Goal: Task Accomplishment & Management: Use online tool/utility

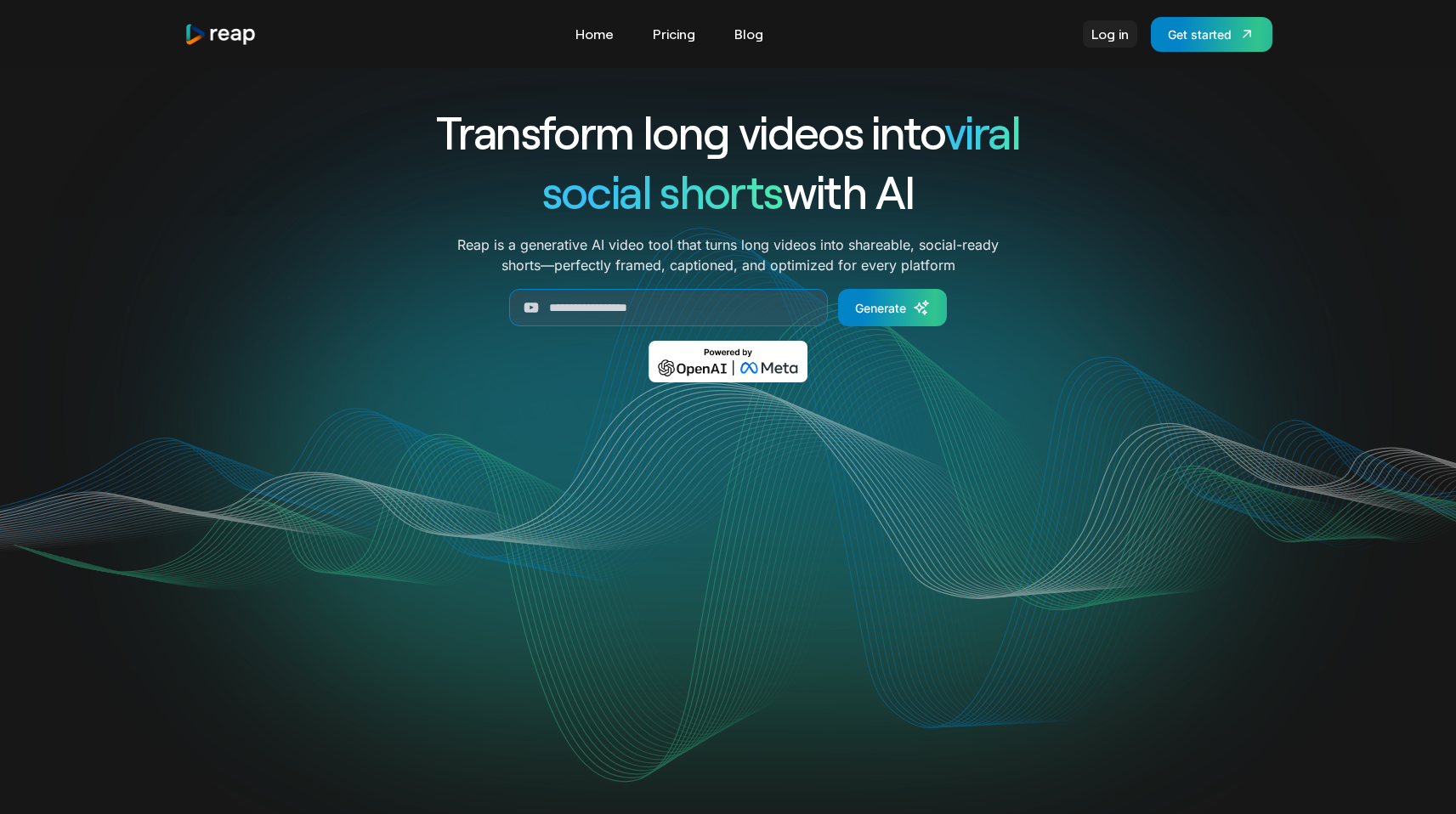
click at [1112, 40] on link "Log in" at bounding box center [1111, 34] width 55 height 27
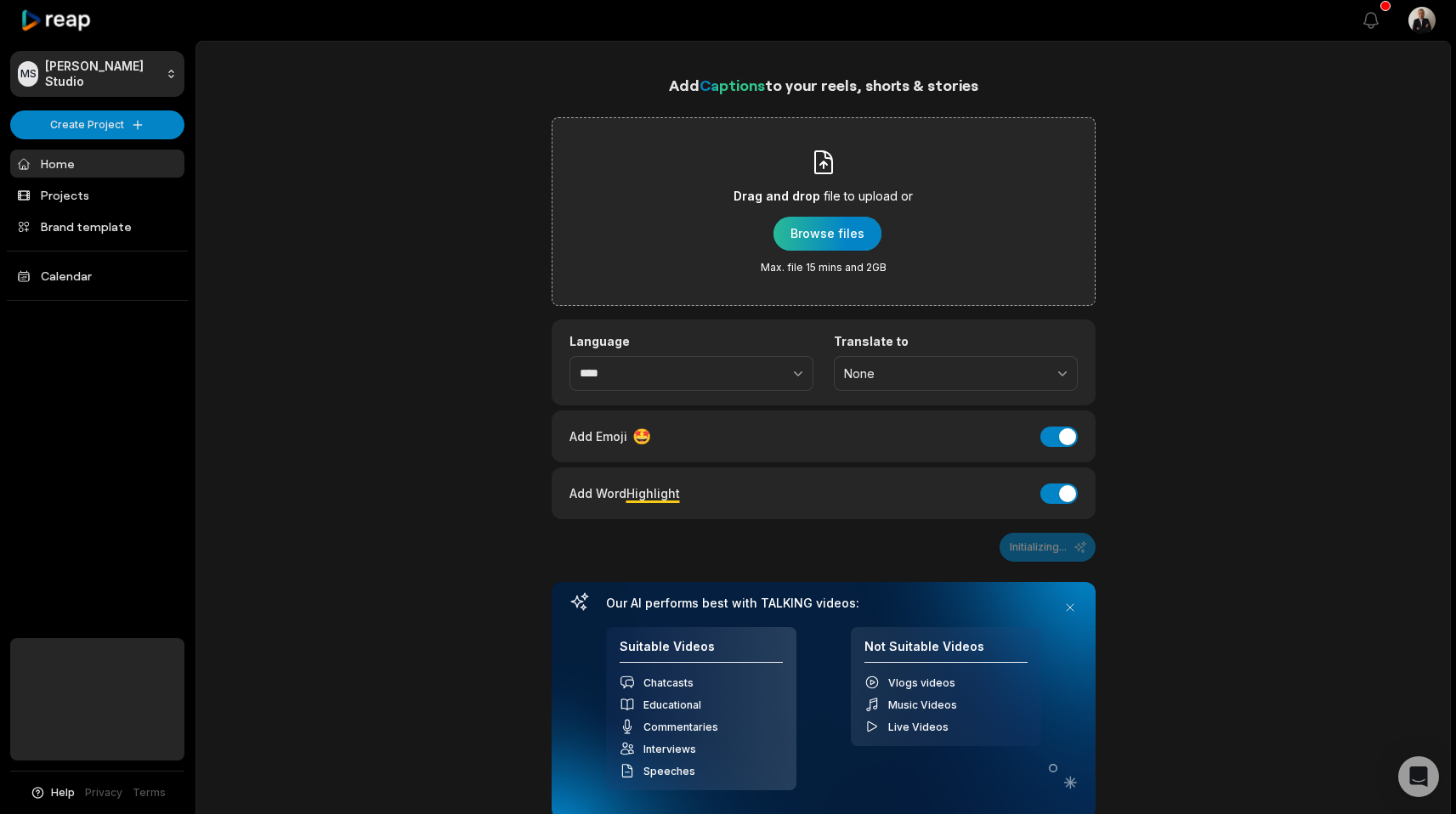
click at [800, 228] on div "button" at bounding box center [828, 233] width 108 height 34
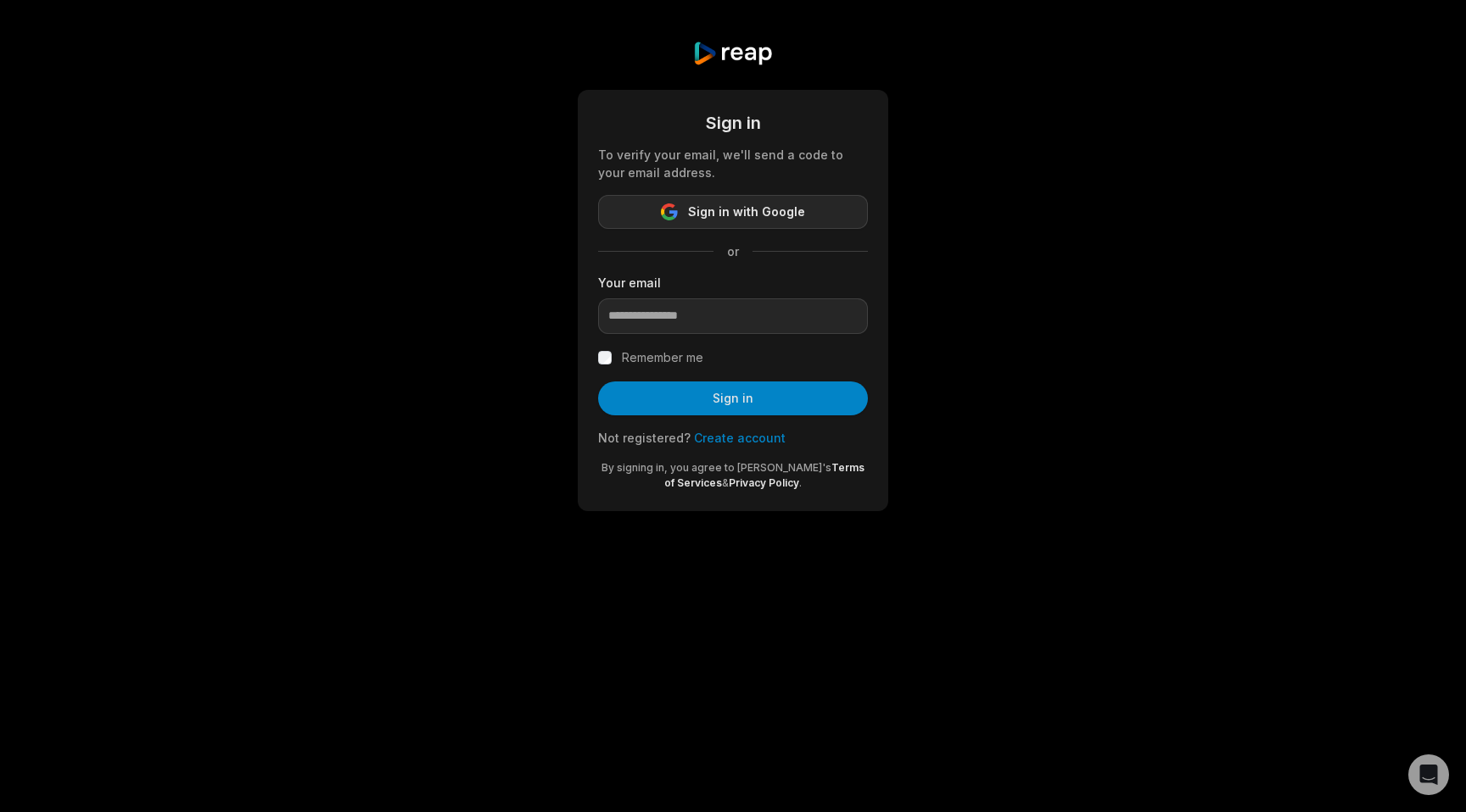
click at [633, 220] on button "Sign in with Google" at bounding box center [733, 211] width 270 height 34
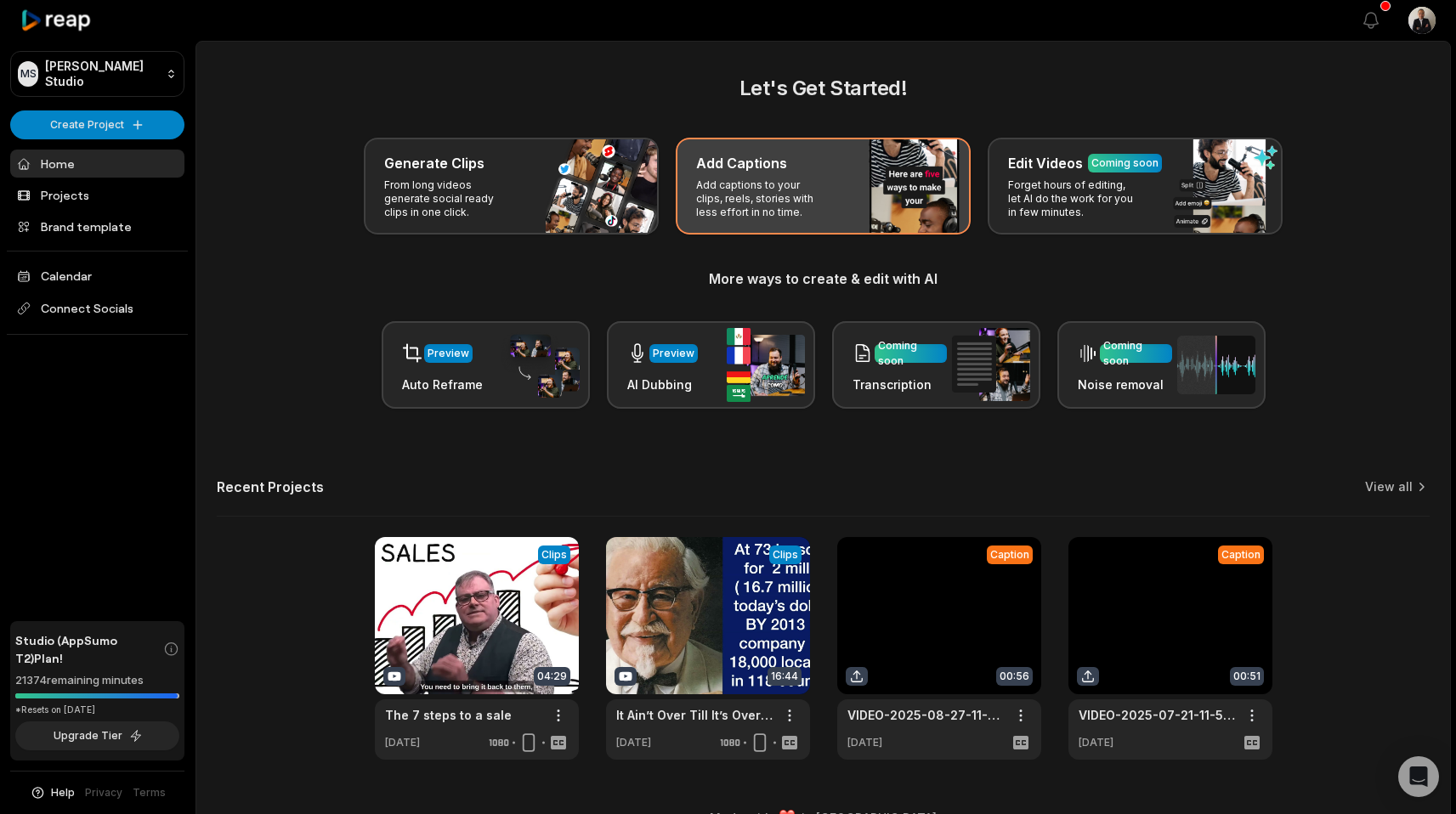
click at [789, 171] on div "Add Captions" at bounding box center [823, 163] width 254 height 20
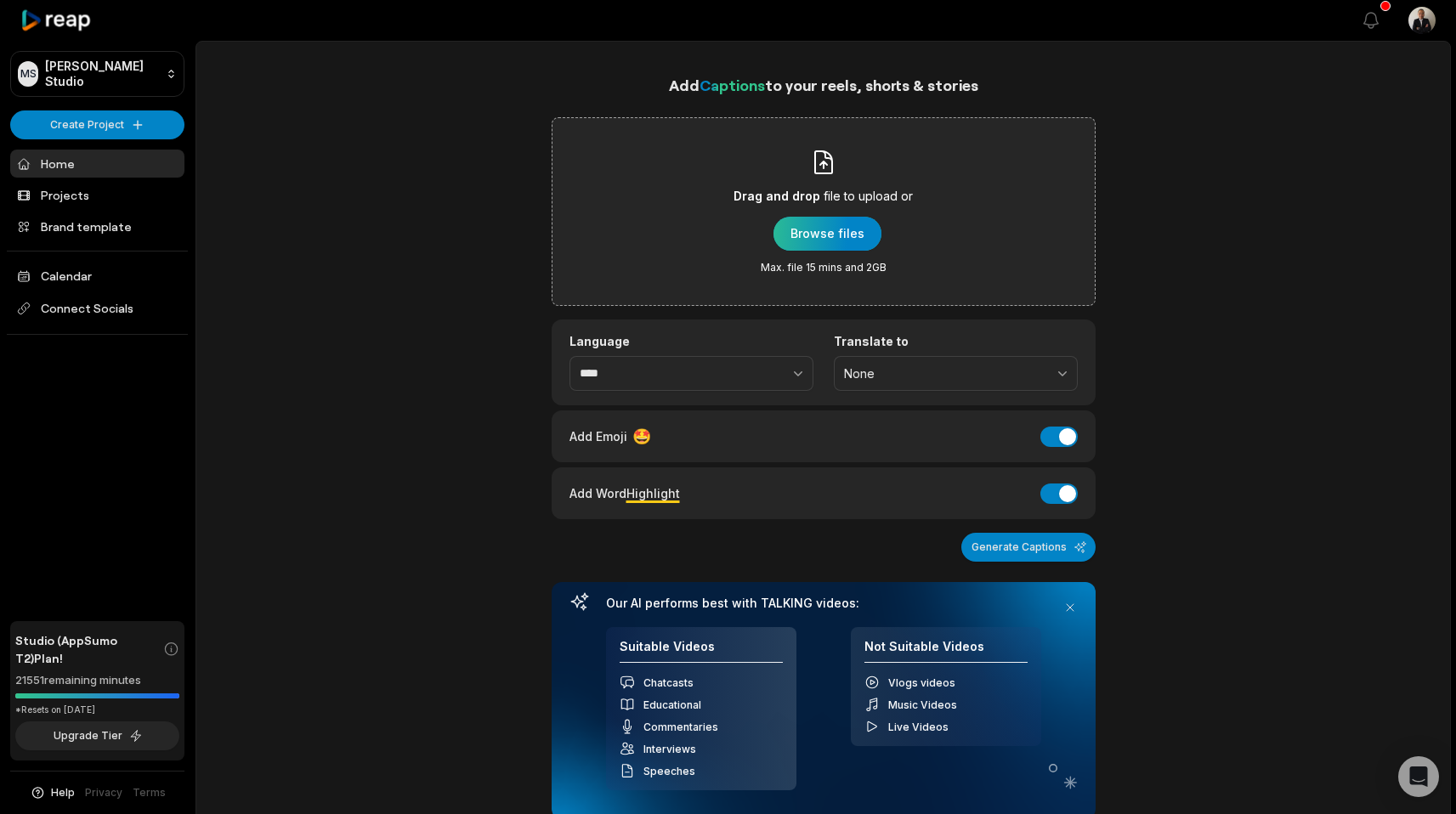
click at [811, 230] on div "button" at bounding box center [828, 233] width 108 height 34
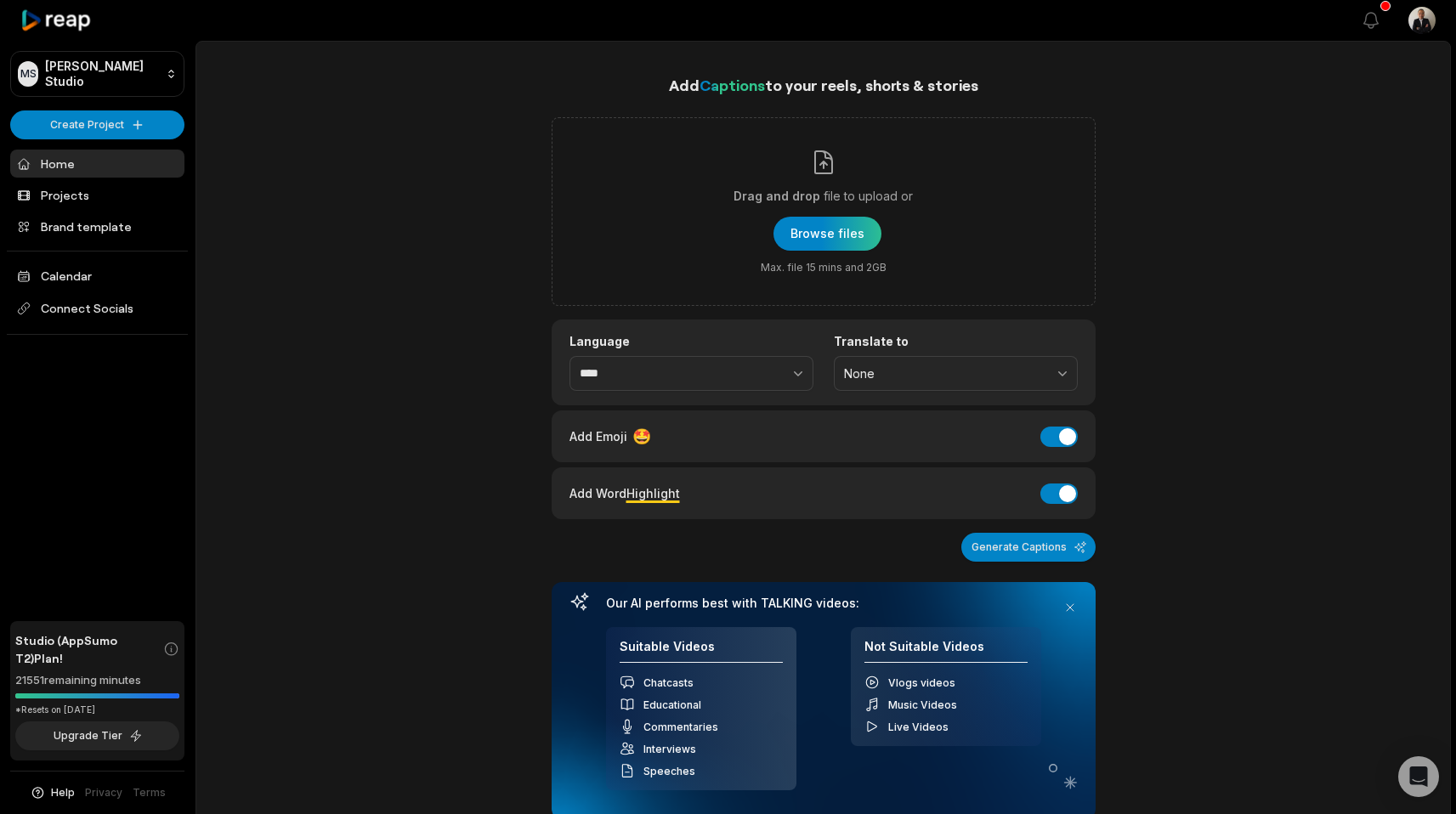
click at [721, 84] on span "Captions" at bounding box center [732, 85] width 65 height 19
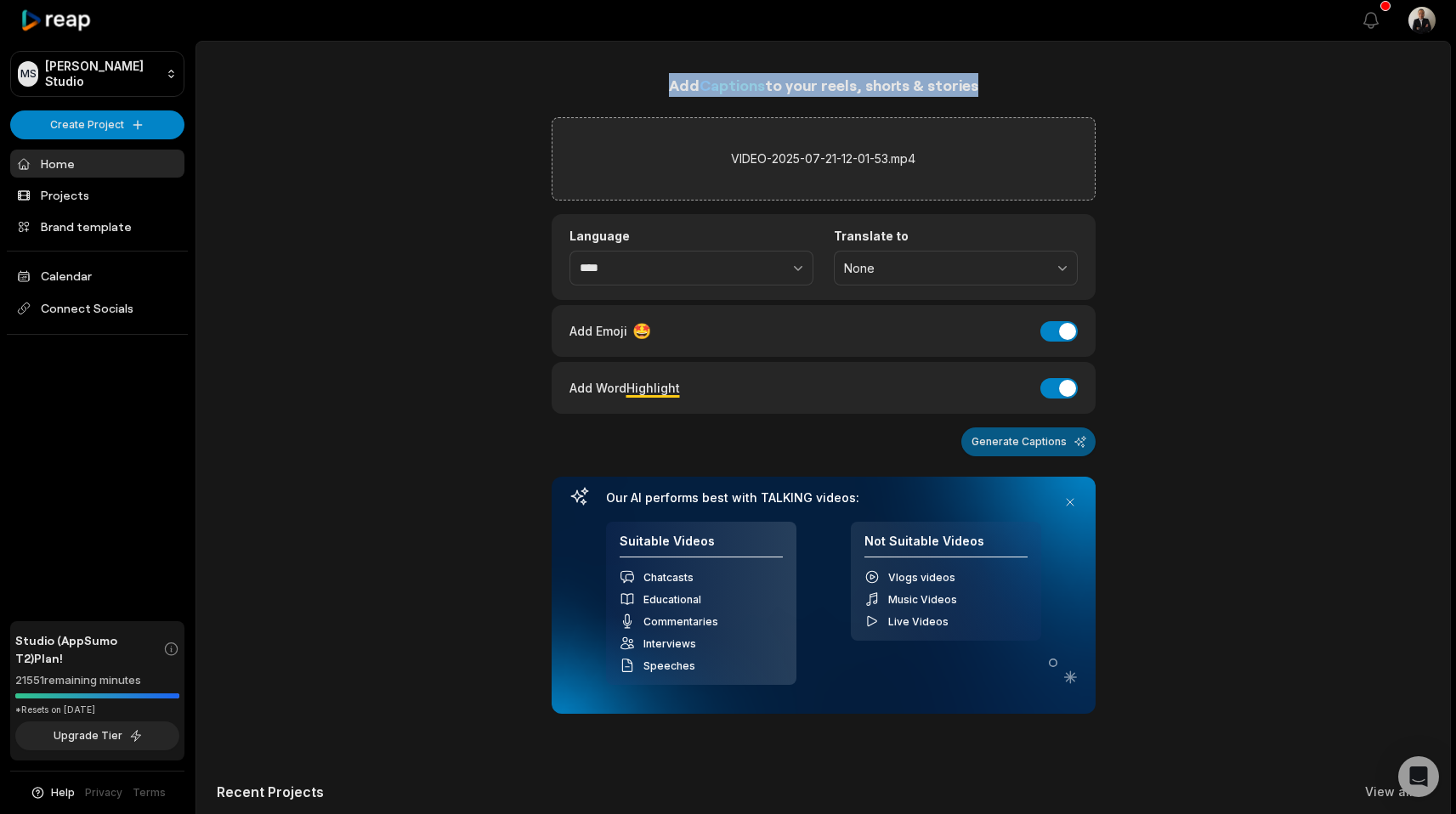
click at [983, 451] on button "Generate Captions" at bounding box center [1029, 442] width 135 height 29
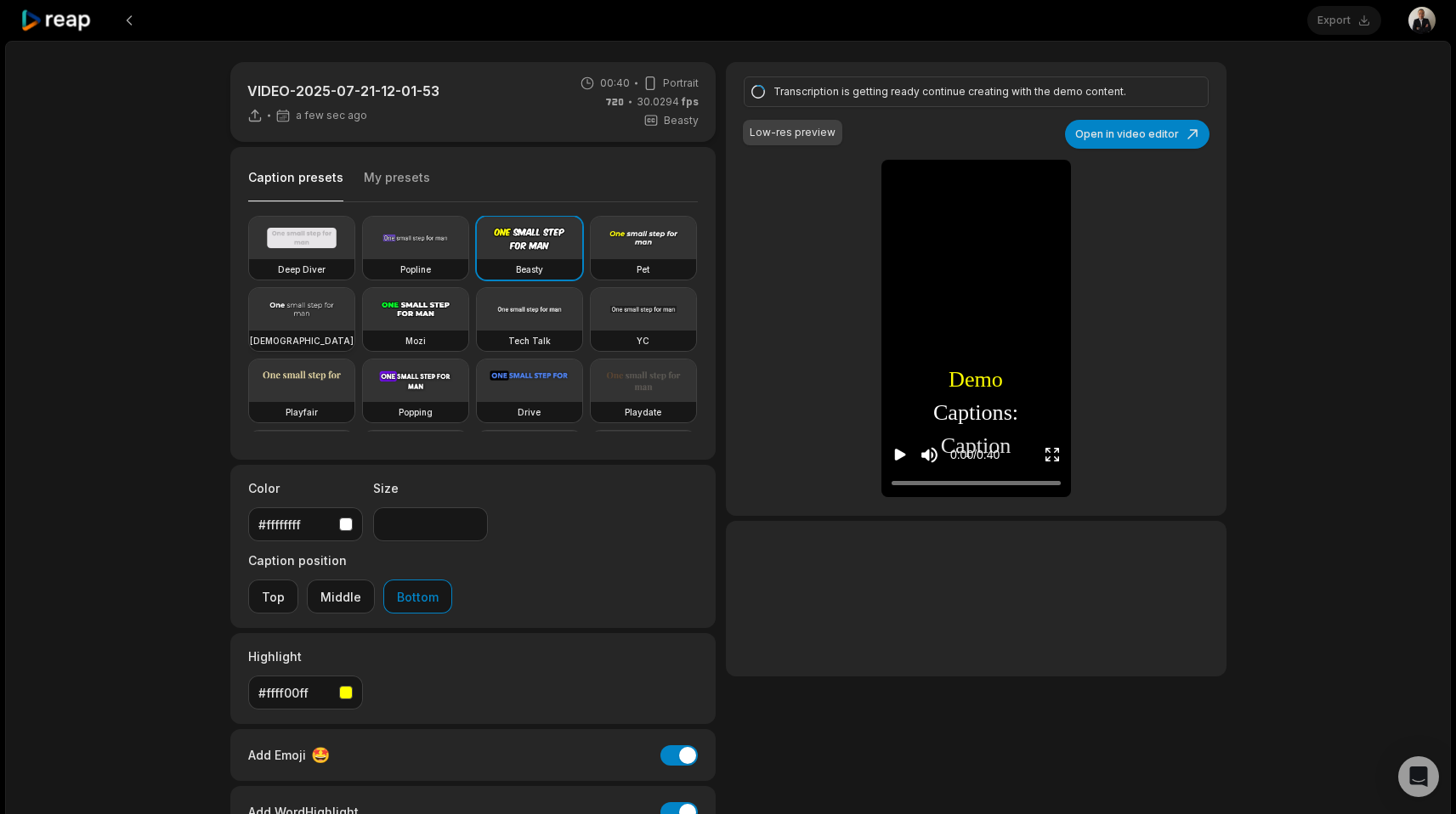
click at [354, 306] on video at bounding box center [302, 309] width 105 height 43
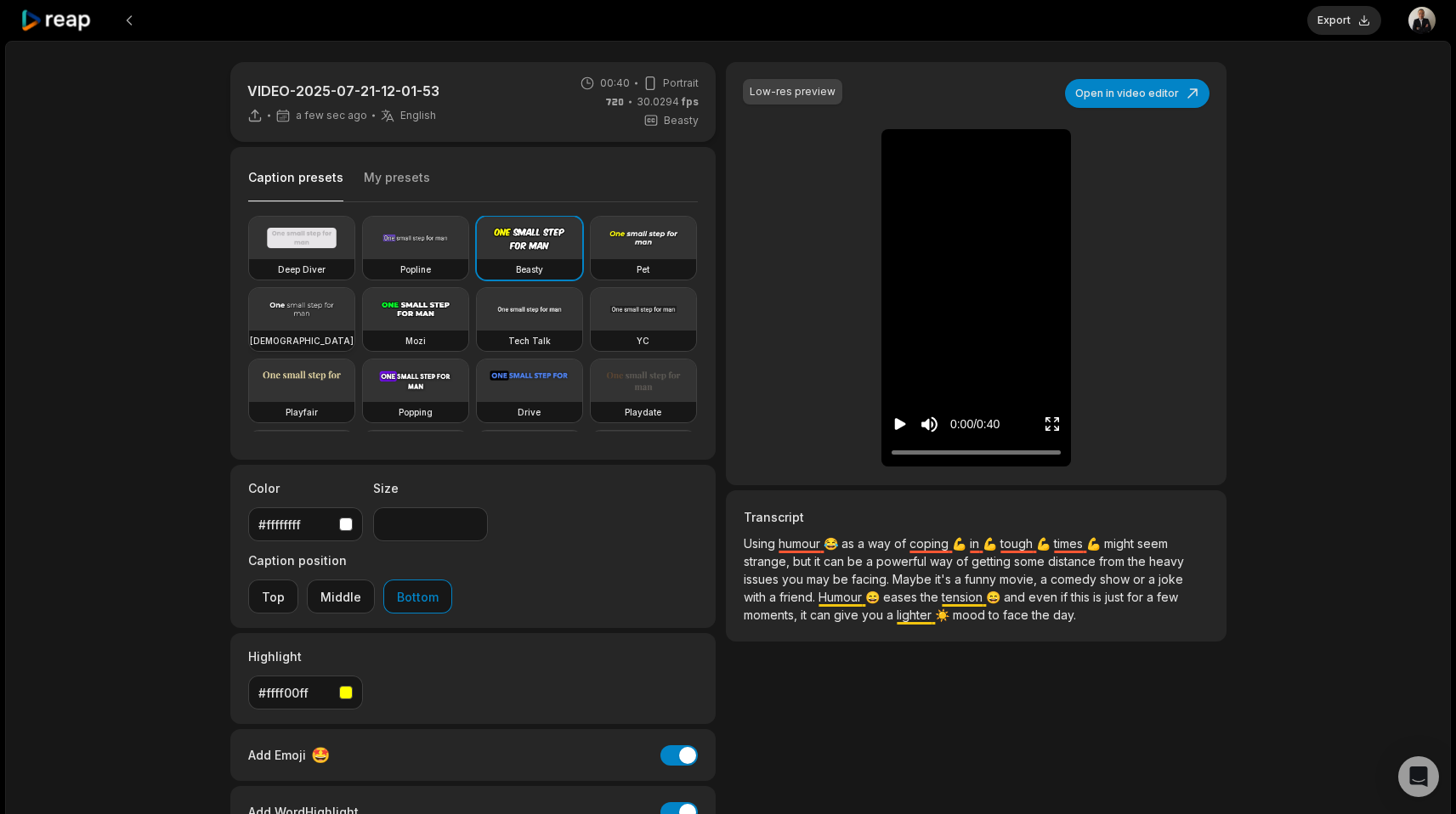
click at [354, 324] on video at bounding box center [302, 309] width 105 height 43
type input "**"
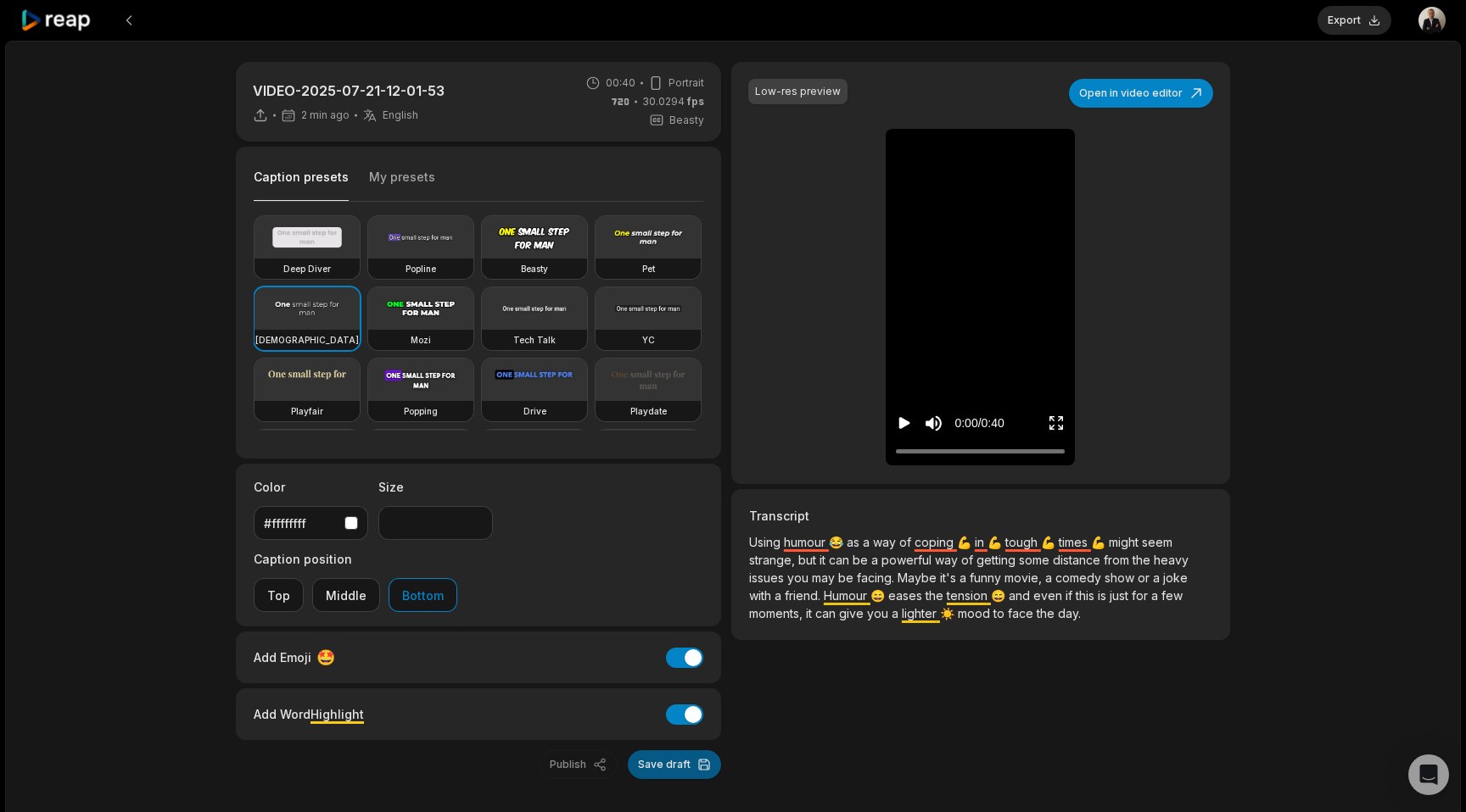
click at [663, 751] on button "Save draft" at bounding box center [674, 765] width 94 height 29
click at [1346, 21] on button "Export" at bounding box center [1355, 20] width 74 height 29
click at [1349, 25] on button "Download" at bounding box center [1345, 20] width 92 height 29
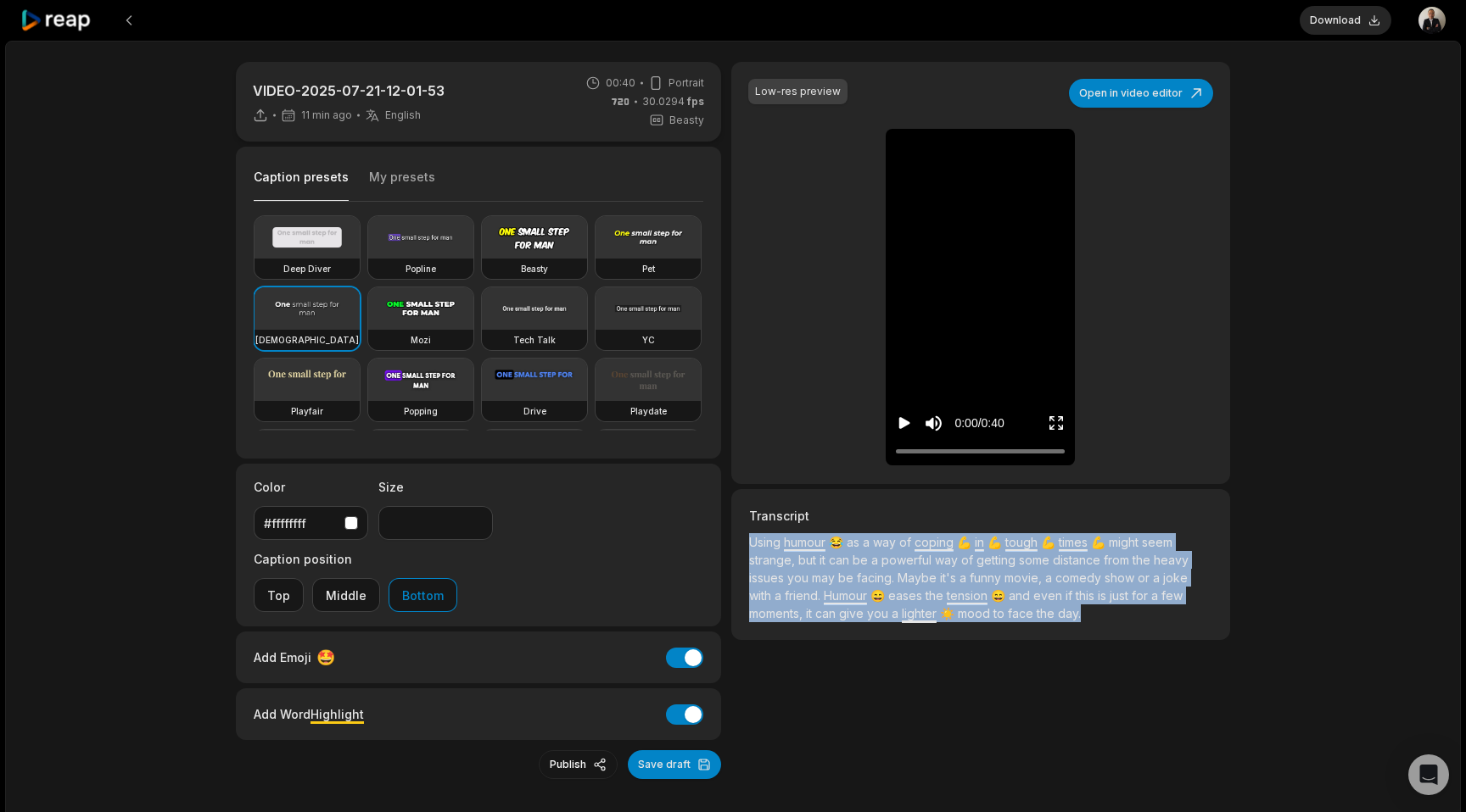
drag, startPoint x: 752, startPoint y: 542, endPoint x: 1035, endPoint y: 636, distance: 298.2
click at [1035, 636] on div "Transcript Using humour 😂 as a way of coping 💪 in 💪 tough 💪 times 💪 might seem …" at bounding box center [981, 565] width 499 height 151
copy p "Using humour 😂 as a way of coping 💪 in 💪 tough 💪 times 💪 might seem strange, bu…"
click at [837, 548] on p "Using humour 😂 as a way of coping 💪 in 💪 tough 💪 times 💪 might seem strange, bu…" at bounding box center [981, 584] width 464 height 102
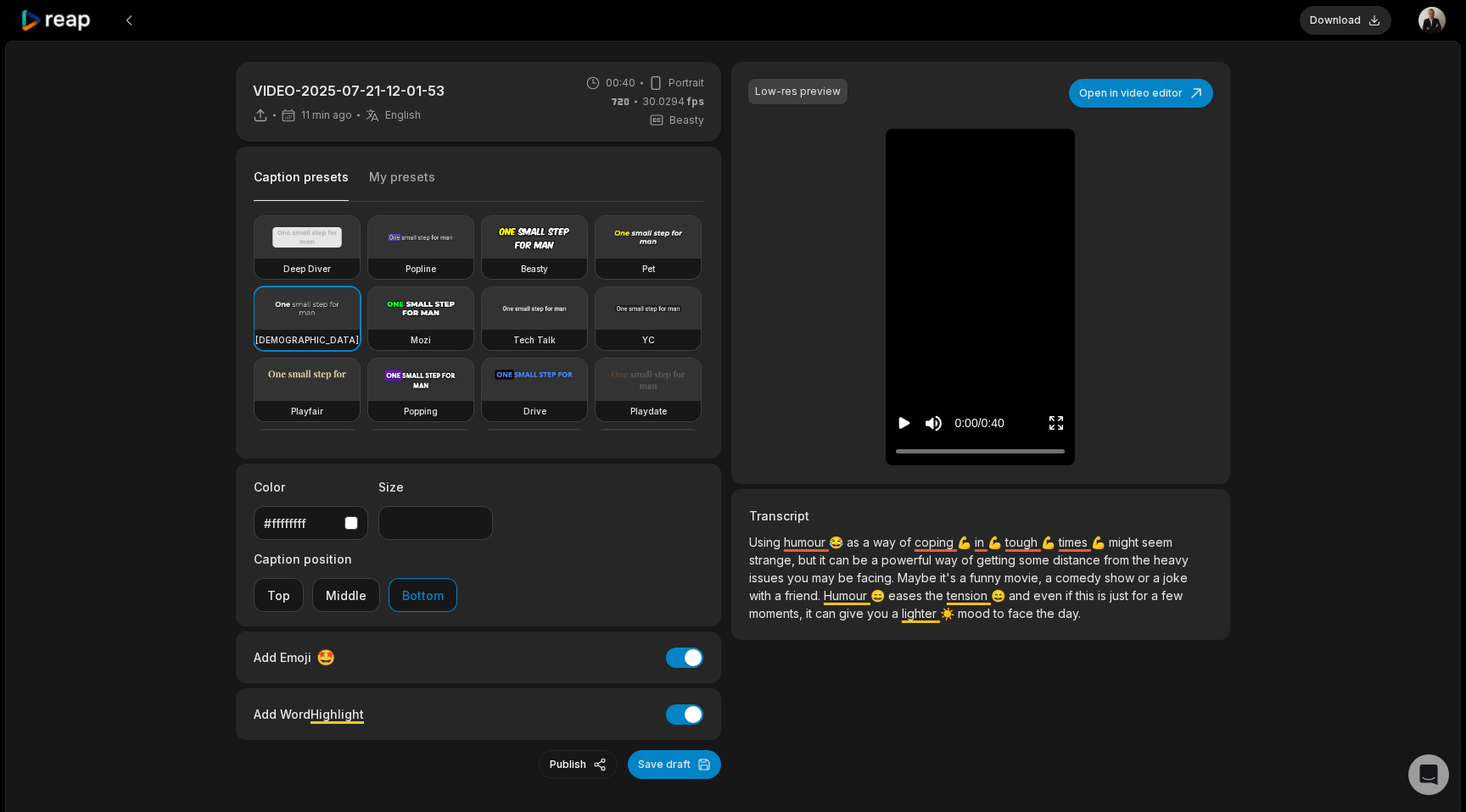
click at [844, 545] on p "Using humour 😂 as a way of coping 💪 in 💪 tough 💪 times 💪 might seem strange, bu…" at bounding box center [981, 584] width 464 height 102
click at [839, 542] on p "Using humour 😂 as a way of coping 💪 in 💪 tough 💪 times 💪 might seem strange, bu…" at bounding box center [981, 584] width 464 height 102
click at [848, 555] on span "can" at bounding box center [841, 560] width 23 height 15
click at [841, 542] on p "Using humour 😂 as a way of coping 💪 in 💪 tough 💪 times 💪 might seem strange, bu…" at bounding box center [981, 584] width 464 height 102
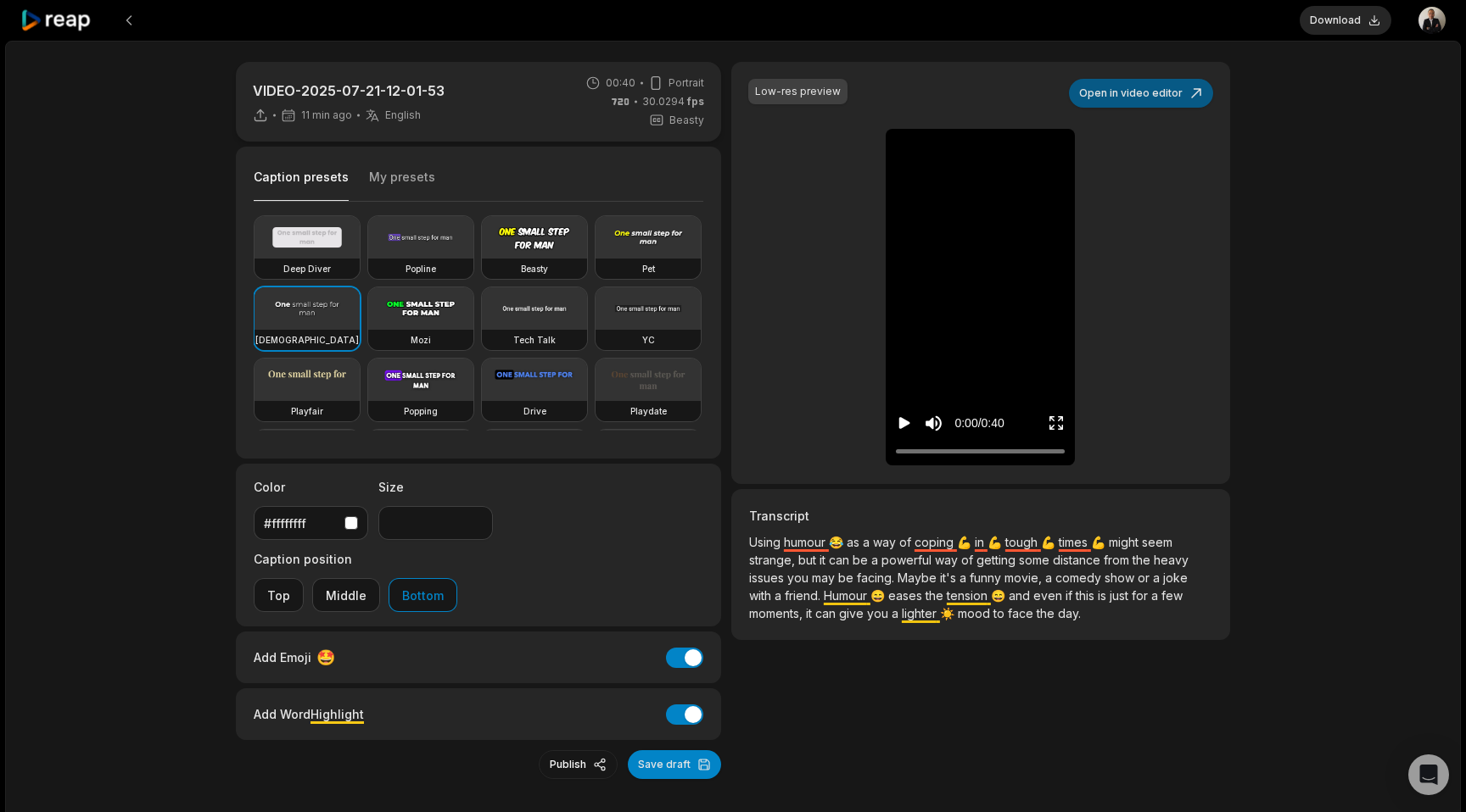
click at [1109, 101] on button "Open in video editor" at bounding box center [1141, 93] width 144 height 29
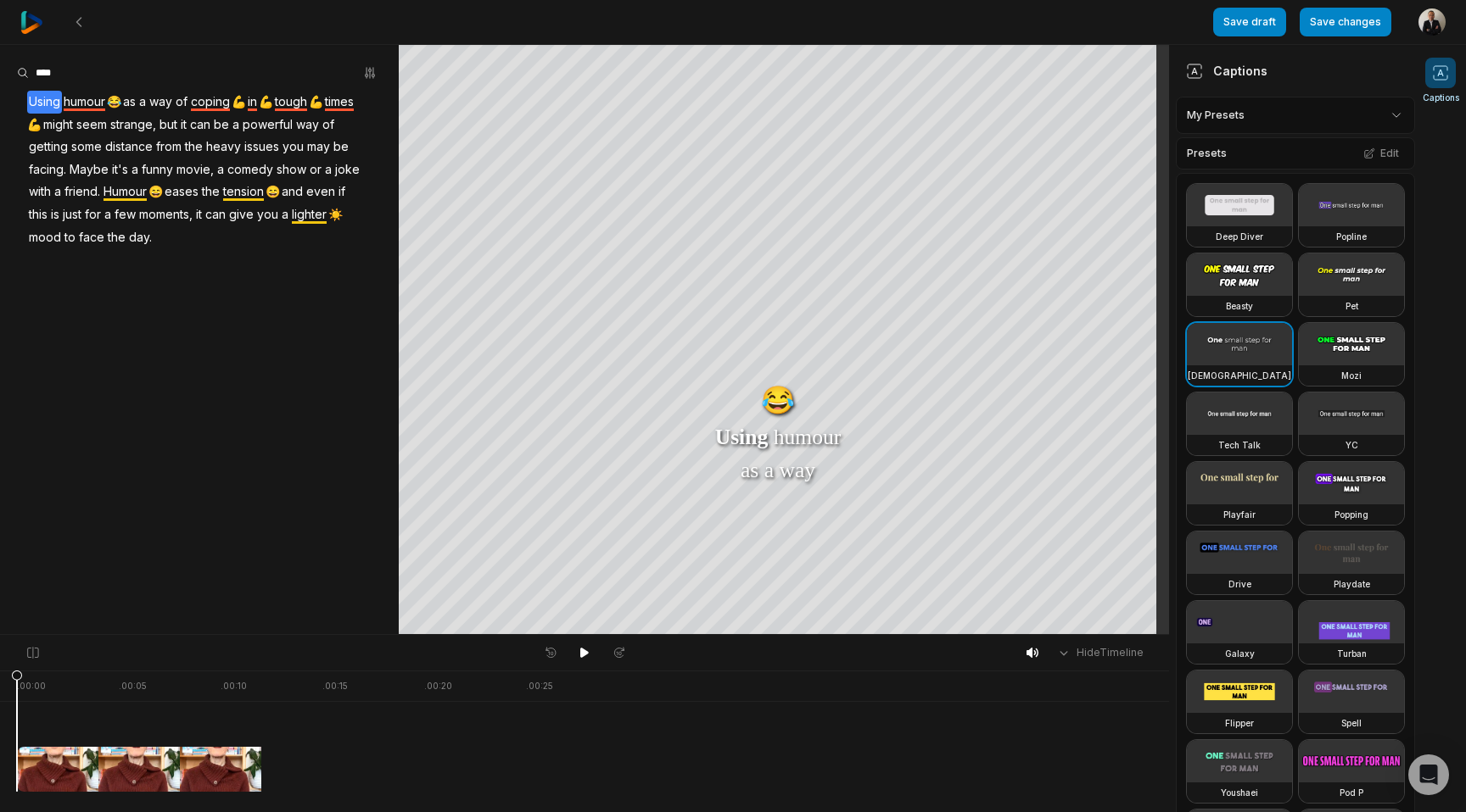
click at [122, 105] on div "Using humour 😂 as a way of coping 💪 in 💪 tough 💪 times 💪 might seem strange, bu…" at bounding box center [199, 169] width 398 height 158
click at [118, 106] on div "Remove caption Using humour 😂 as a way of coping 💪 in 💪 tough 💪 times 💪 might s…" at bounding box center [199, 169] width 398 height 158
click at [121, 100] on div "Using humour 😂 as a way of coping 💪 in 💪 tough 💪 times 💪 might seem strange, bu…" at bounding box center [199, 169] width 398 height 158
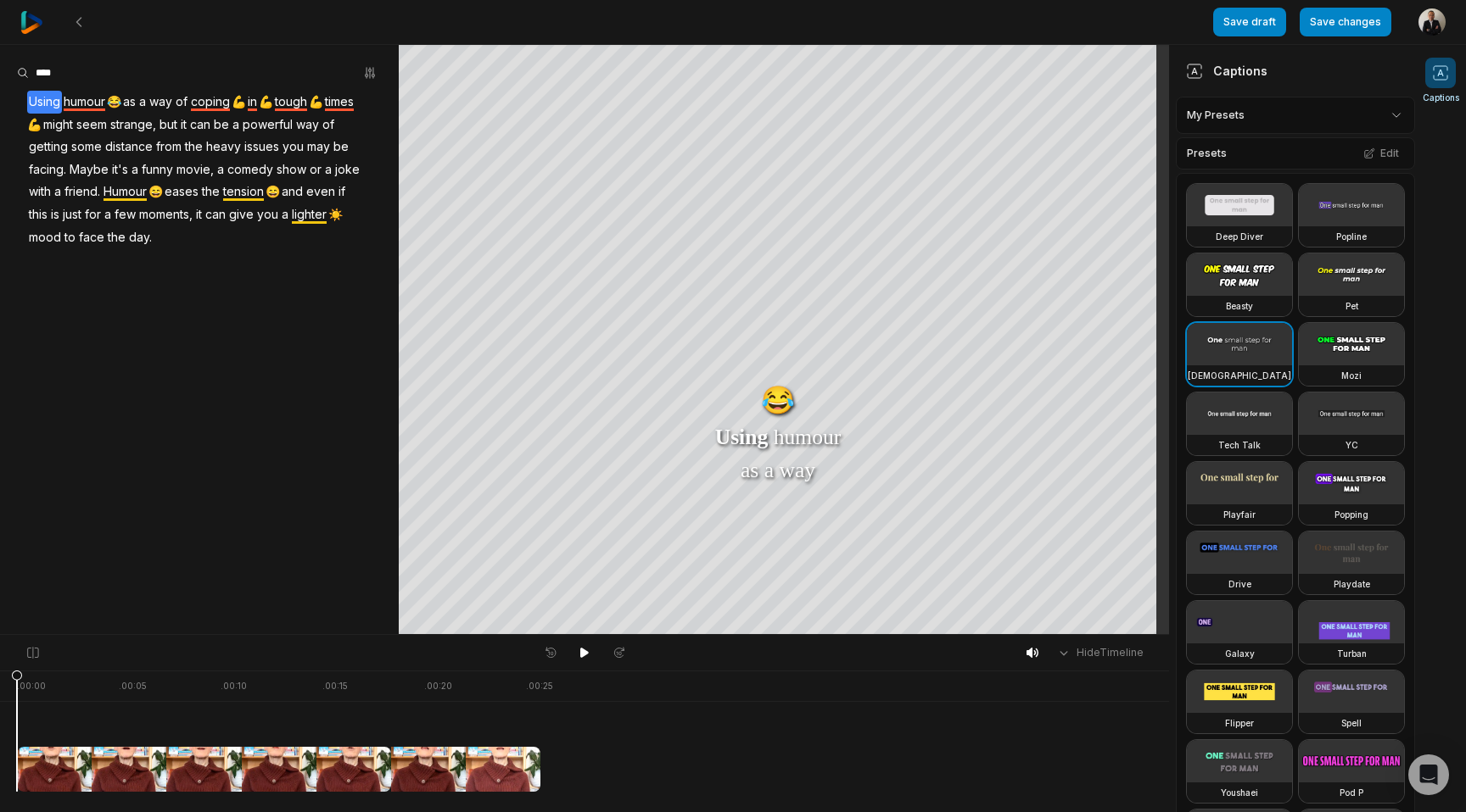
click at [114, 101] on div "Using humour 😂 as a way of coping 💪 in 💪 tough 💪 times 💪 might seem strange, bu…" at bounding box center [199, 169] width 398 height 158
click at [122, 103] on div "Using humour 😂 as a way of coping 💪 in 💪 tough 💪 times 💪 might seem strange, bu…" at bounding box center [199, 169] width 398 height 158
click at [107, 103] on span "humour" at bounding box center [85, 102] width 45 height 23
drag, startPoint x: 109, startPoint y: 92, endPoint x: 117, endPoint y: 102, distance: 12.8
click at [117, 102] on div "Using humour 😂 as a way of coping 💪 in 💪 tough 💪 times 💪 might seem strange, bu…" at bounding box center [199, 169] width 398 height 158
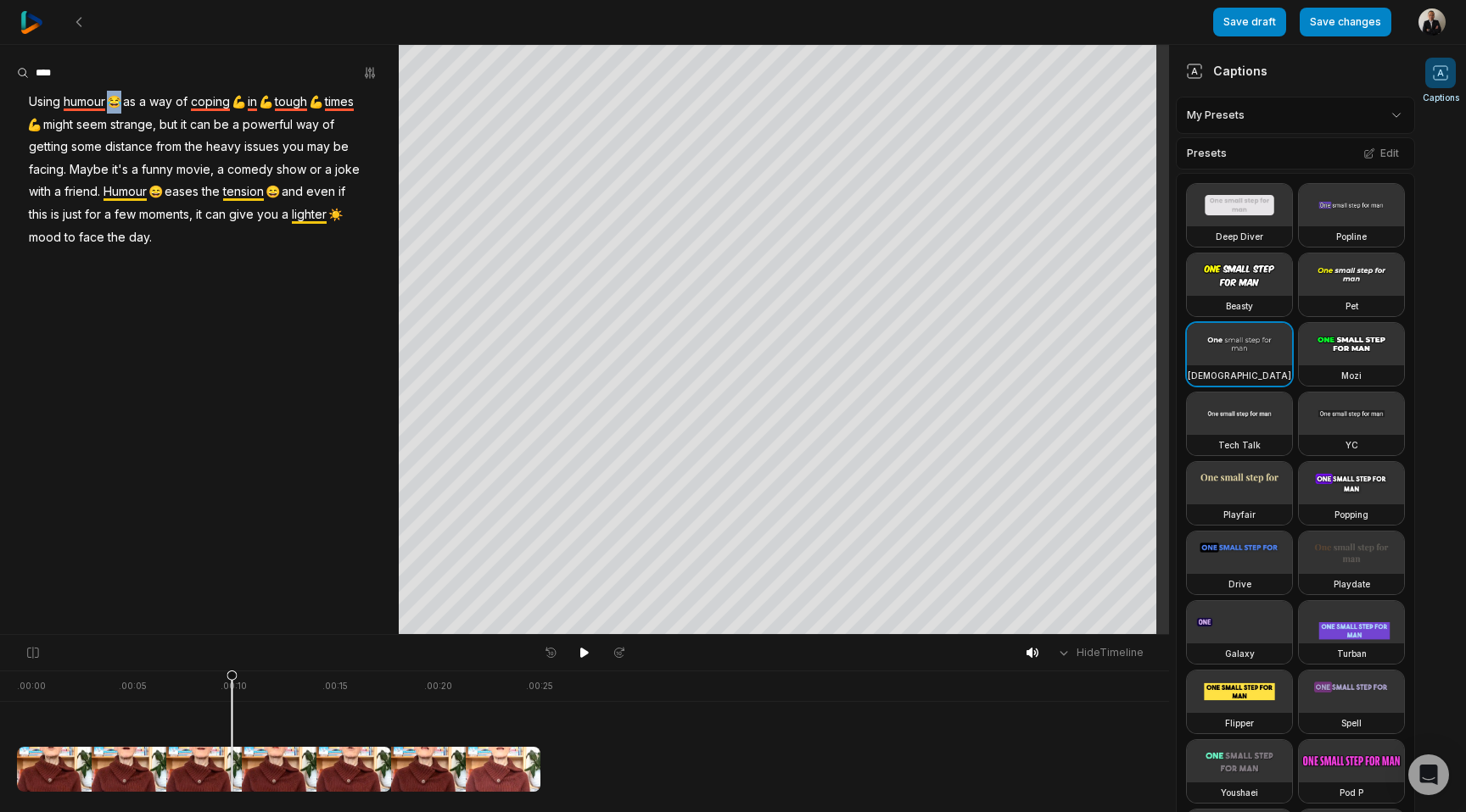
drag, startPoint x: 123, startPoint y: 103, endPoint x: 105, endPoint y: 102, distance: 18.0
click at [105, 102] on div "Using humour 😂 as a way of coping 💪 in 💪 tough 💪 times 💪 might seem strange, bu…" at bounding box center [199, 169] width 398 height 158
click at [113, 103] on div "Using humour 😂 as a way of coping 💪 in 💪 tough 💪 times 💪 might seem strange, bu…" at bounding box center [199, 169] width 398 height 158
click at [125, 105] on span "as" at bounding box center [130, 102] width 17 height 23
click at [1237, 32] on button "Save draft" at bounding box center [1249, 22] width 73 height 29
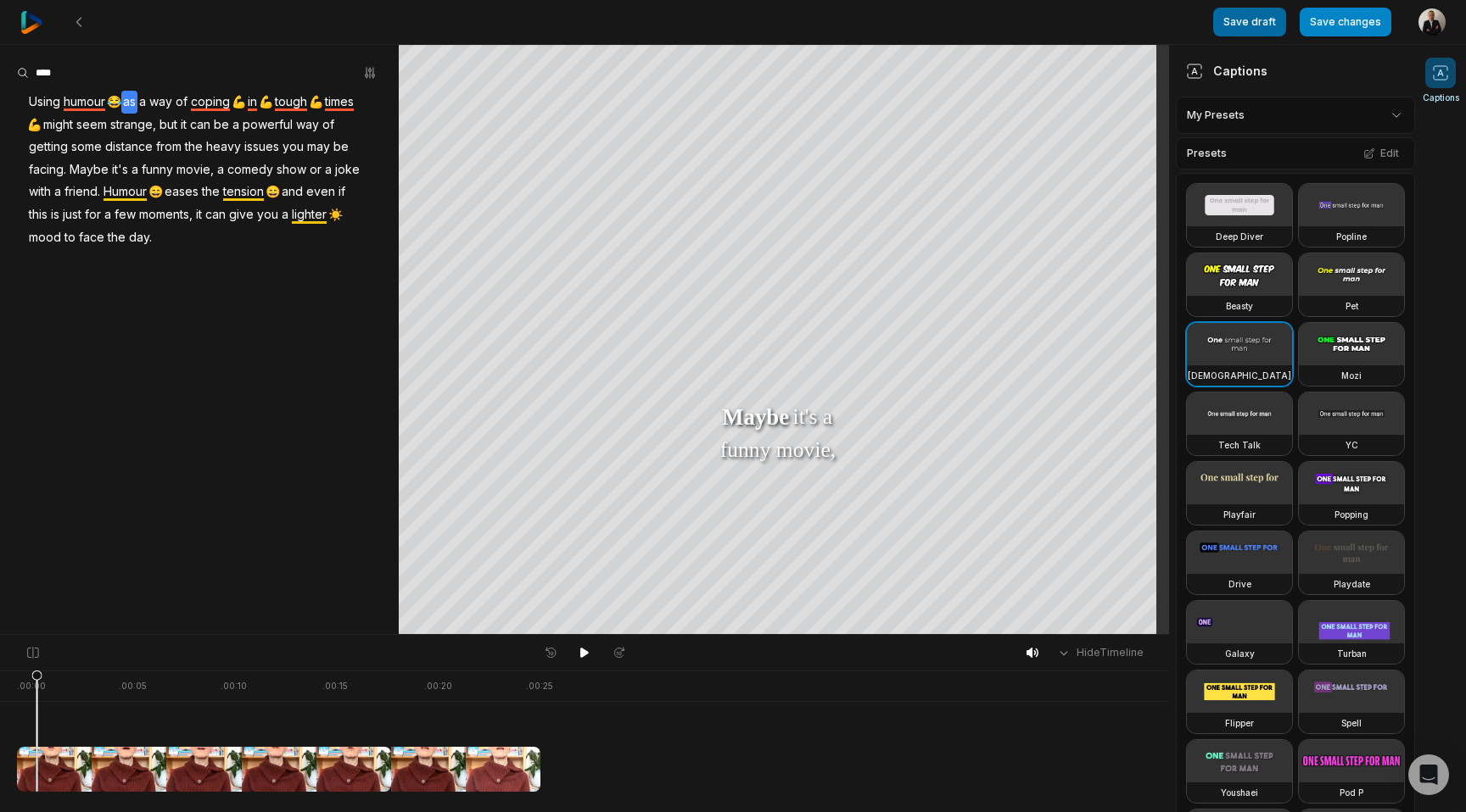
click at [1233, 25] on button "Save draft" at bounding box center [1249, 22] width 73 height 29
click at [1344, 27] on button "Save changes" at bounding box center [1345, 22] width 92 height 29
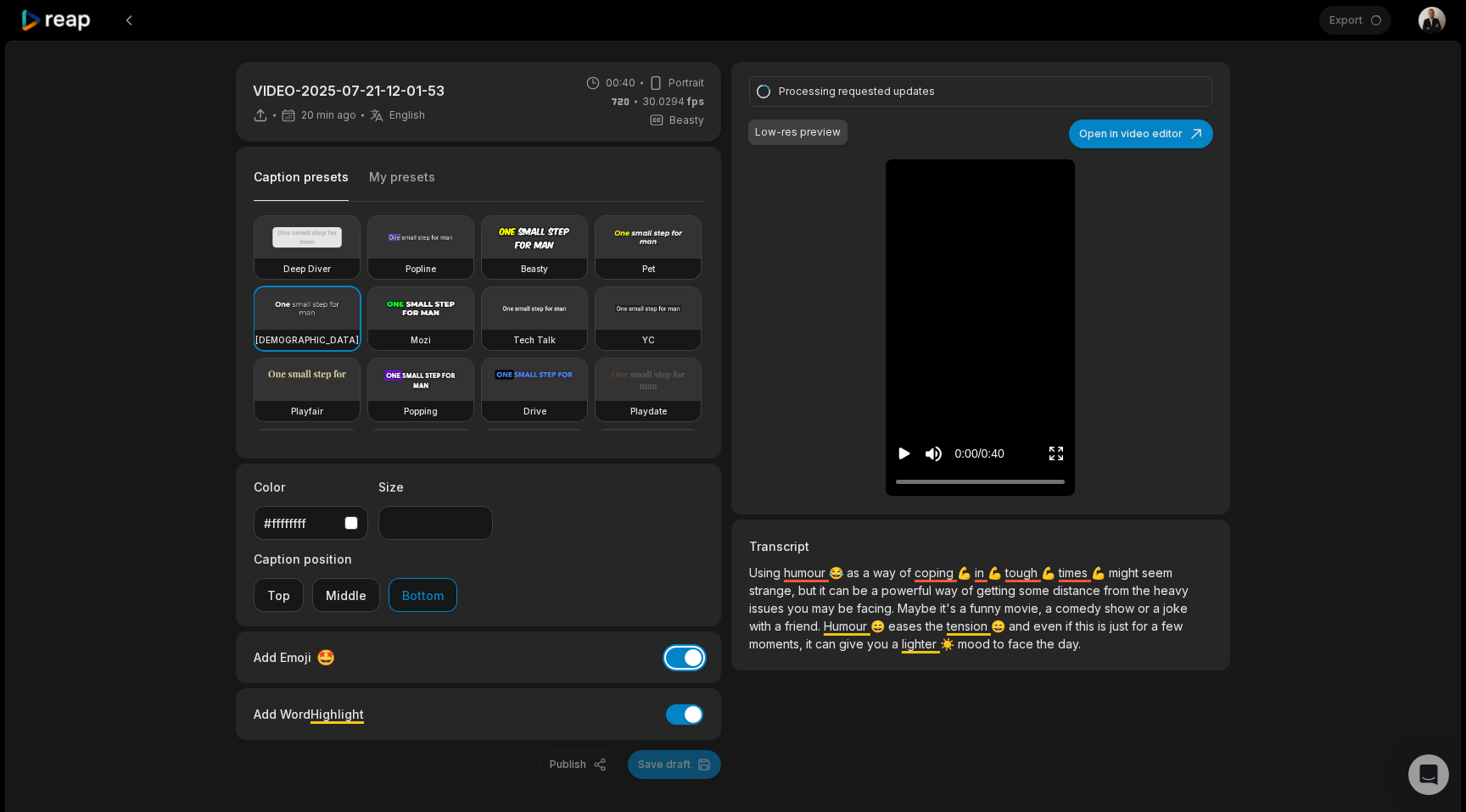
click at [667, 647] on button "Add Emoji" at bounding box center [685, 657] width 37 height 20
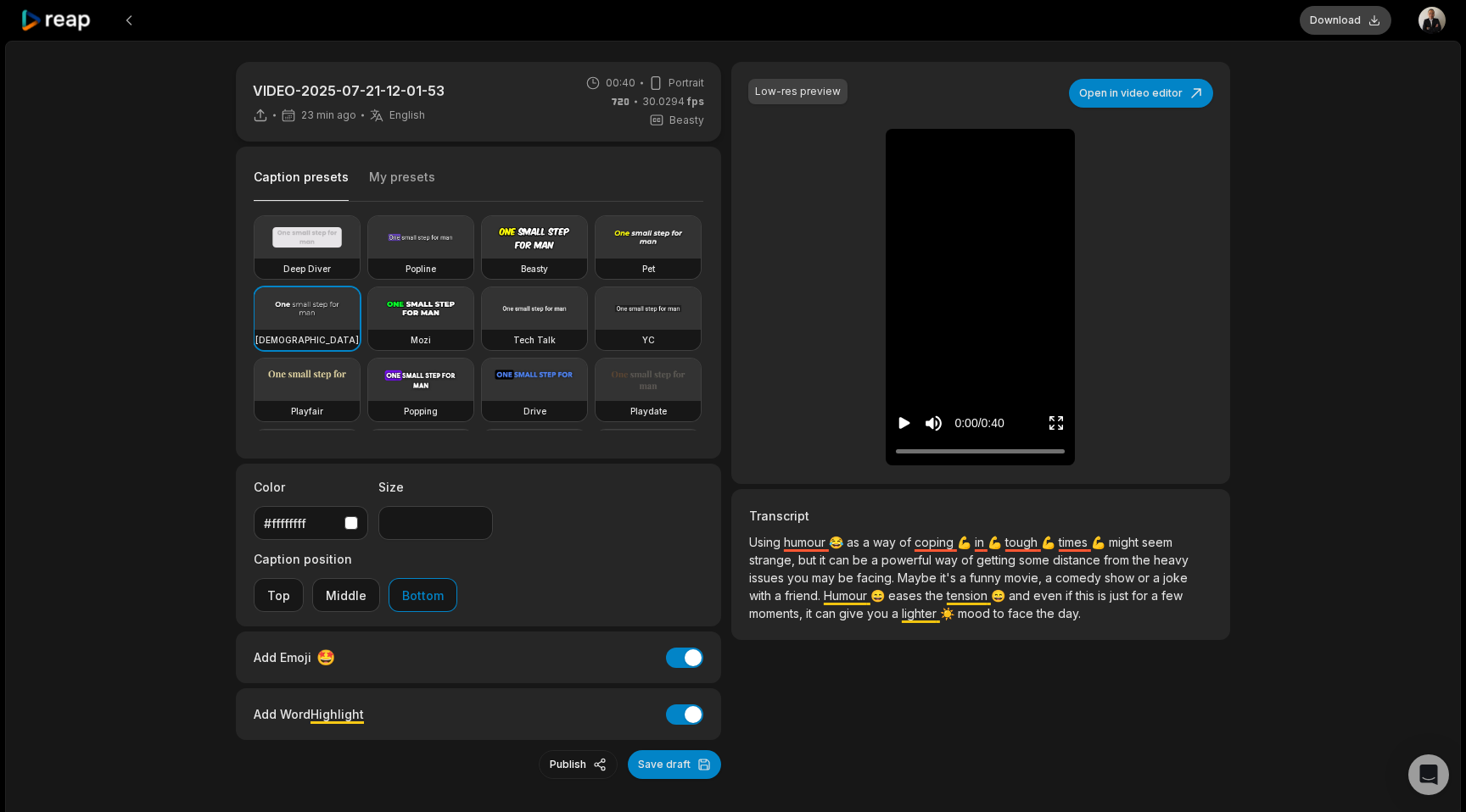
click at [1346, 23] on button "Download" at bounding box center [1345, 20] width 92 height 29
click at [667, 647] on button "Add Emoji" at bounding box center [685, 657] width 37 height 20
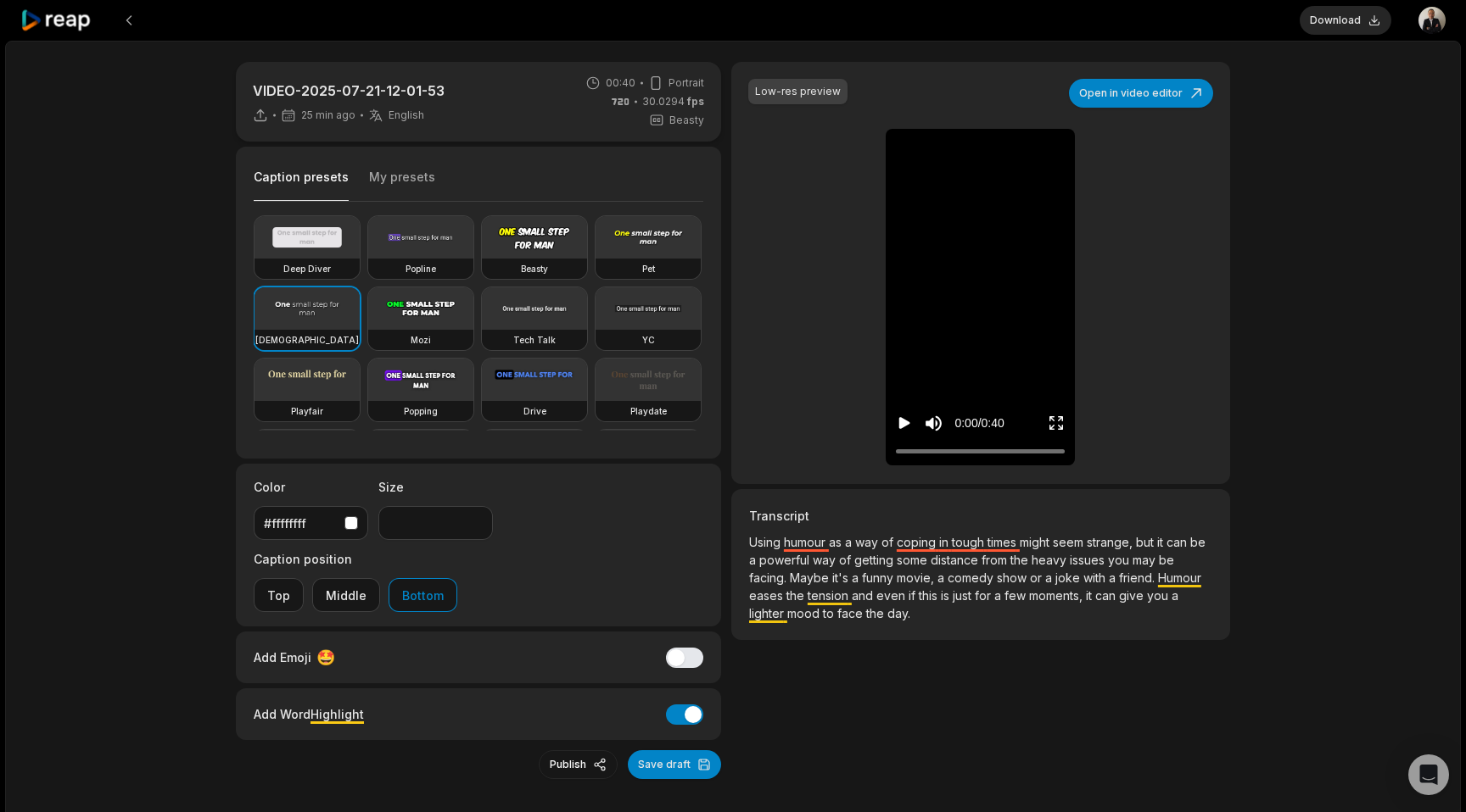
click at [905, 424] on icon "Play video" at bounding box center [904, 423] width 11 height 12
click at [896, 408] on button "Pause video" at bounding box center [904, 424] width 17 height 31
click at [1335, 16] on button "Download" at bounding box center [1345, 20] width 92 height 29
click at [675, 751] on button "Save draft" at bounding box center [674, 765] width 94 height 29
click at [1362, 17] on button "Export" at bounding box center [1355, 20] width 74 height 29
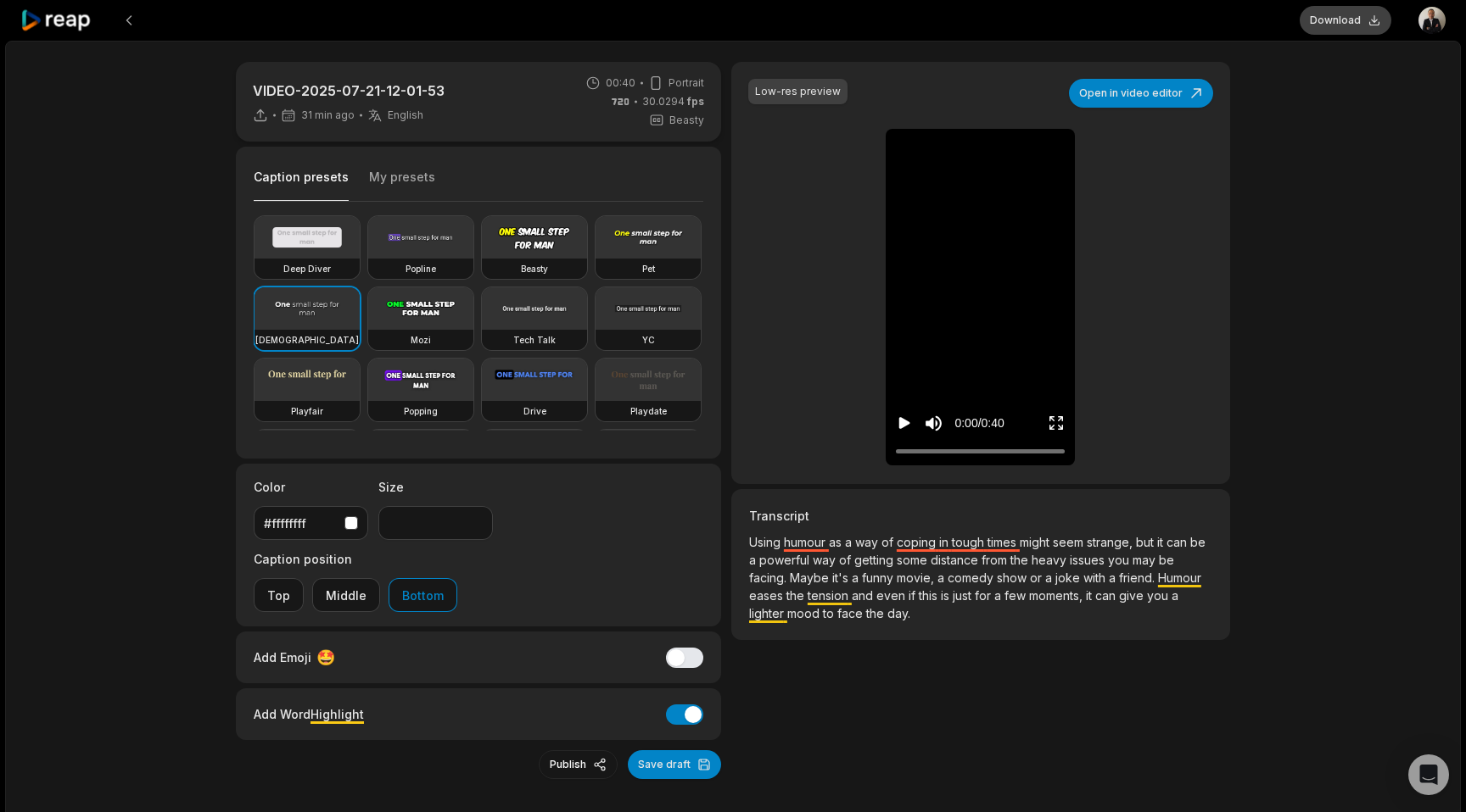
click at [1337, 22] on button "Download" at bounding box center [1345, 20] width 92 height 29
